Goal: Task Accomplishment & Management: Manage account settings

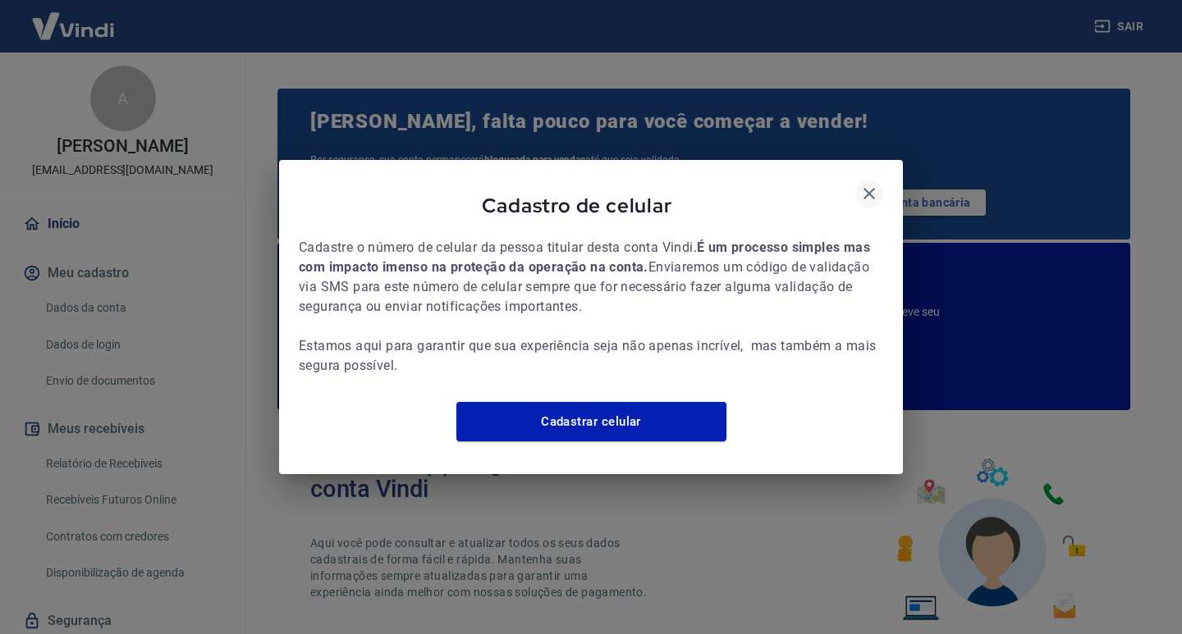
click at [871, 184] on icon "button" at bounding box center [869, 194] width 20 height 20
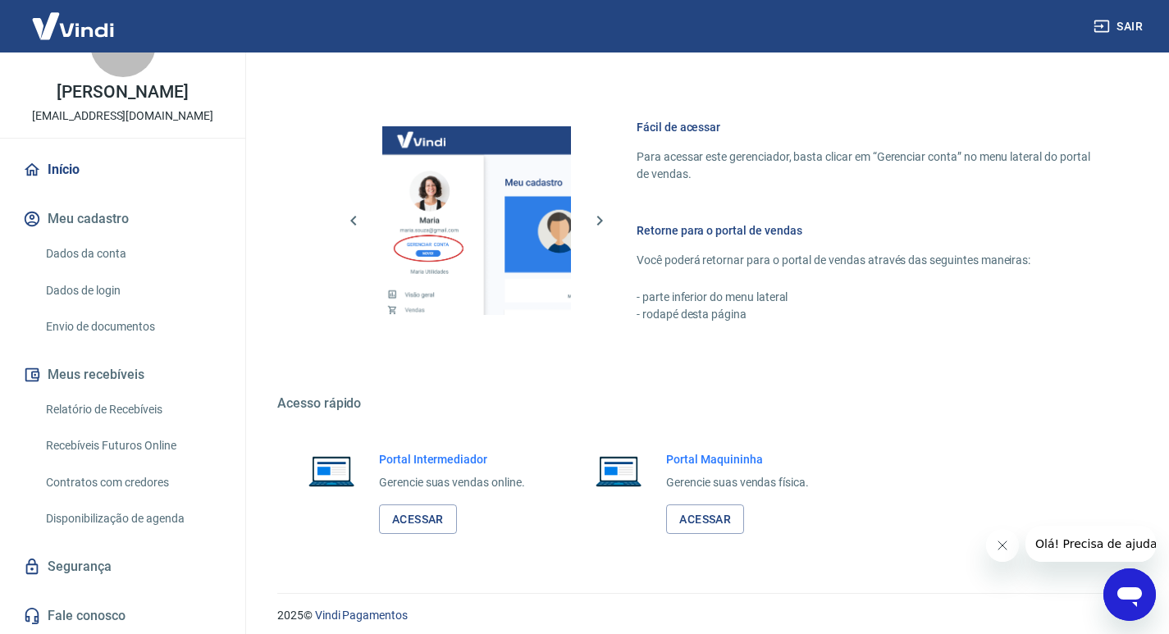
scroll to position [1002, 0]
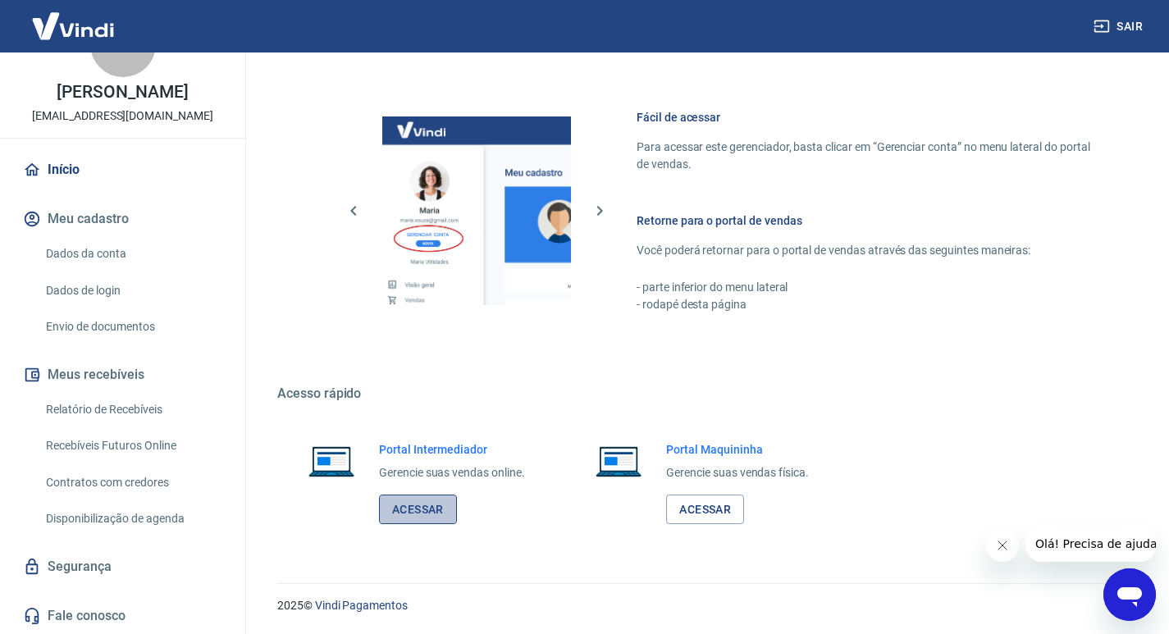
click at [438, 516] on link "Acessar" at bounding box center [418, 510] width 78 height 30
